Goal: Transaction & Acquisition: Purchase product/service

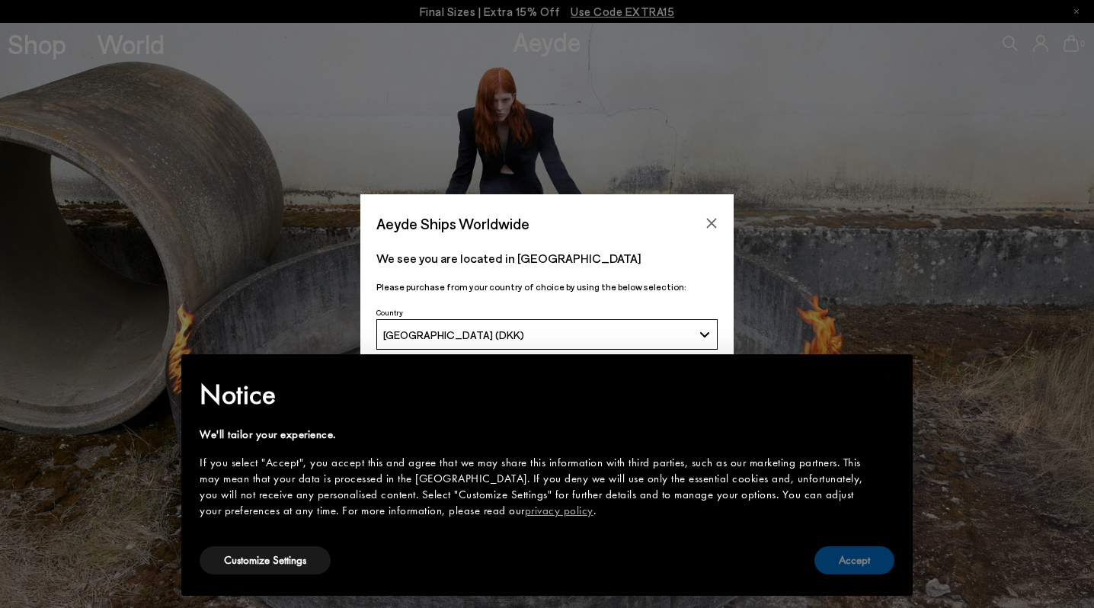
click at [850, 569] on button "Accept" at bounding box center [855, 560] width 80 height 28
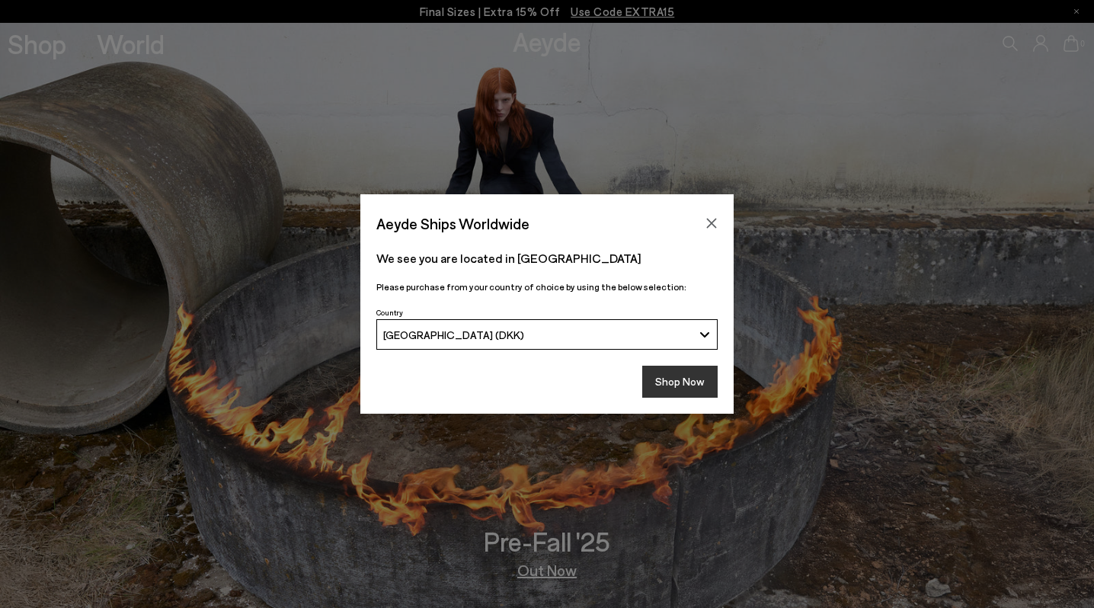
click at [662, 383] on button "Shop Now" at bounding box center [679, 382] width 75 height 32
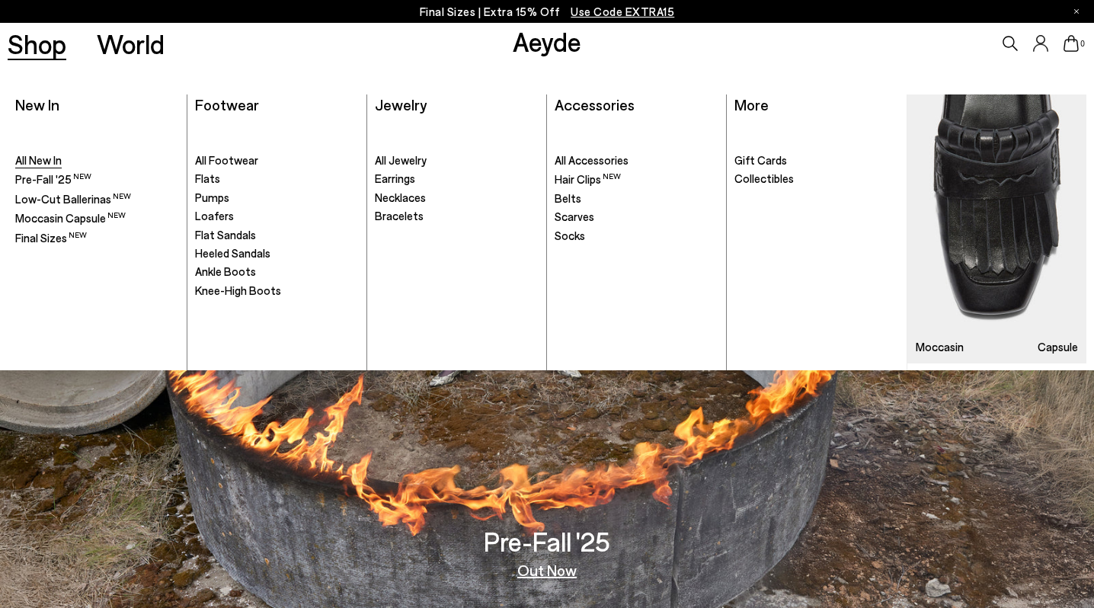
click at [46, 162] on span "All New In" at bounding box center [38, 160] width 46 height 14
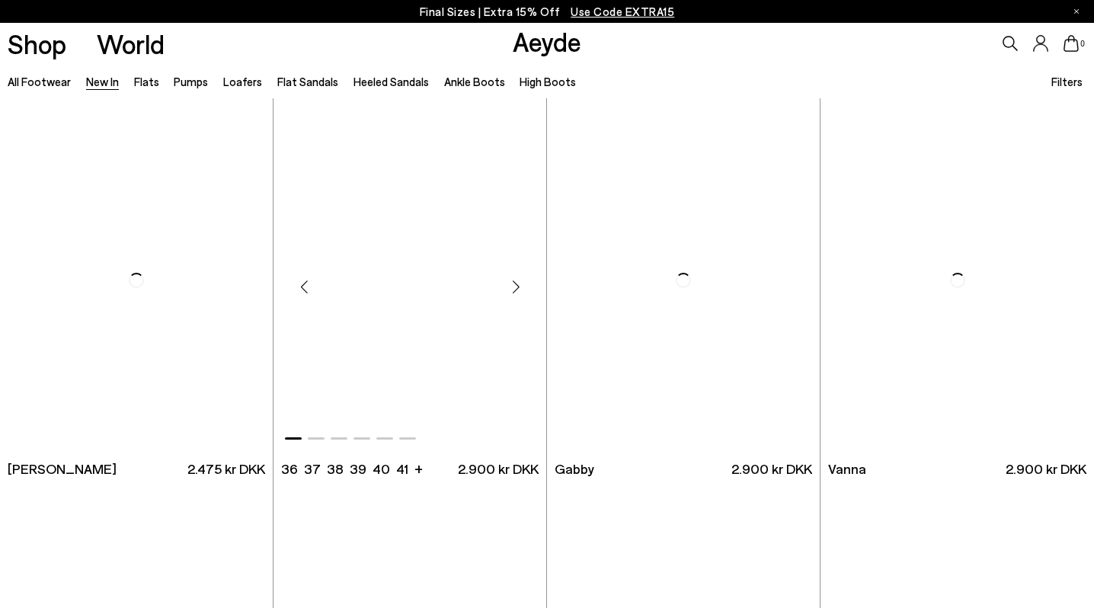
scroll to position [1879, 0]
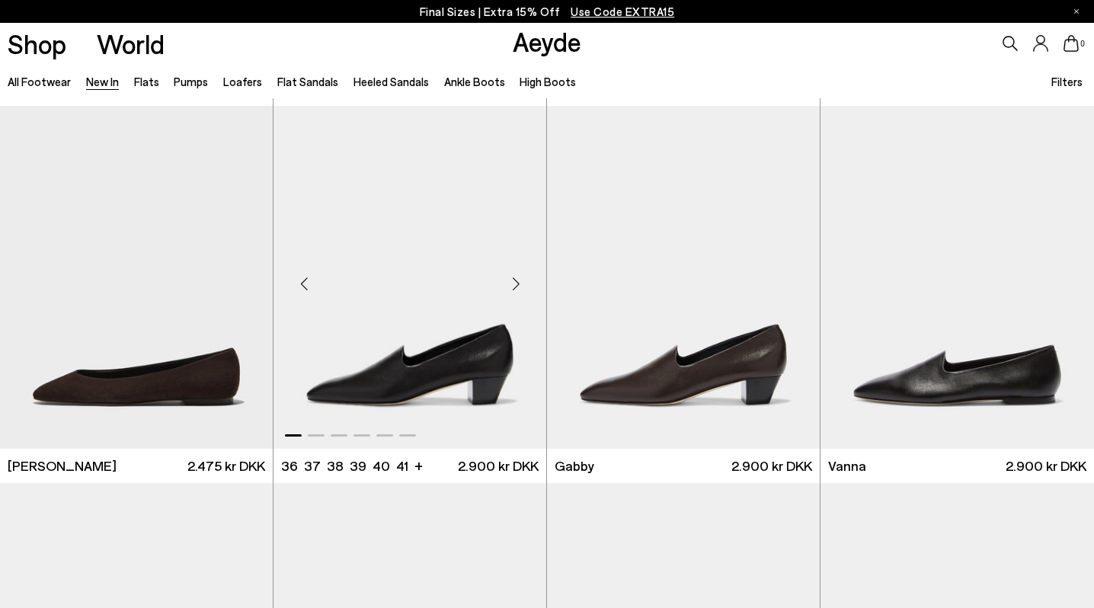
click at [424, 353] on img "1 / 6" at bounding box center [410, 277] width 273 height 343
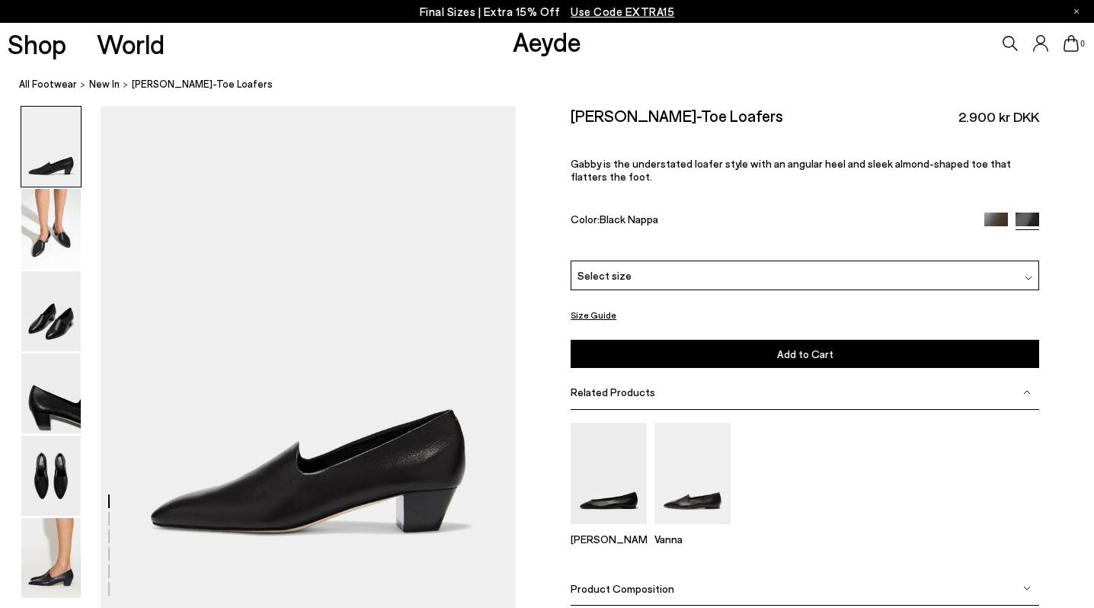
click at [607, 267] on span "Select size" at bounding box center [605, 275] width 54 height 16
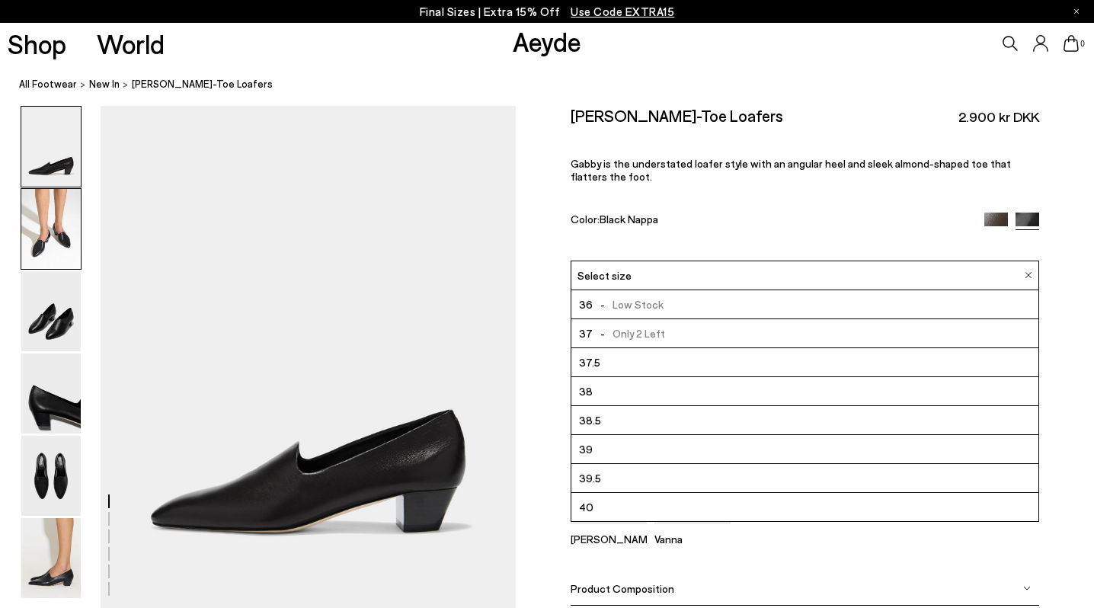
click at [46, 229] on img at bounding box center [50, 229] width 59 height 80
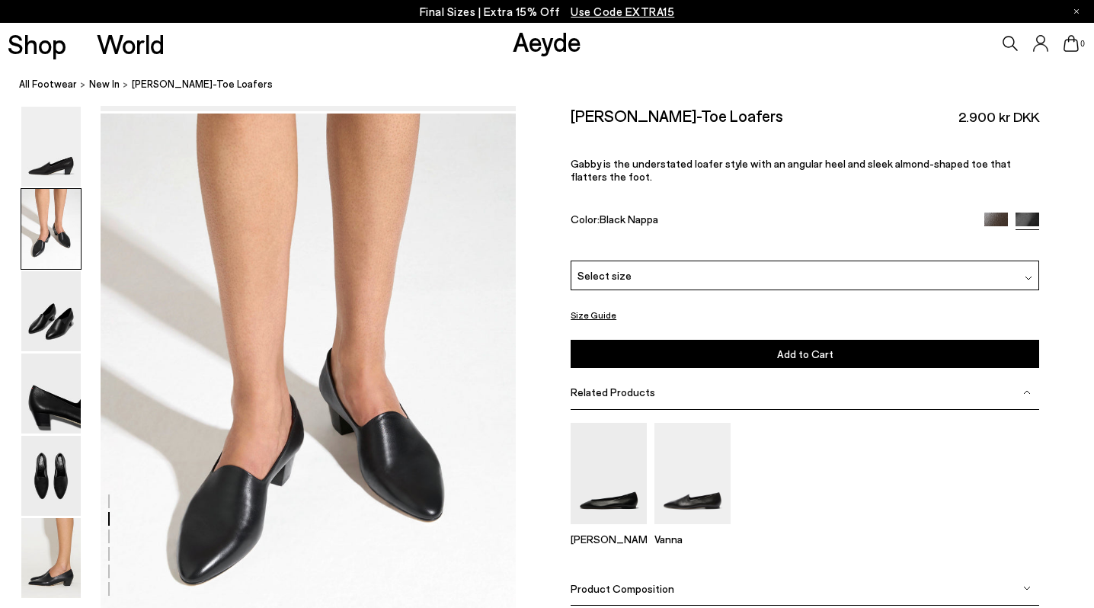
scroll to position [506, 0]
